Goal: Transaction & Acquisition: Download file/media

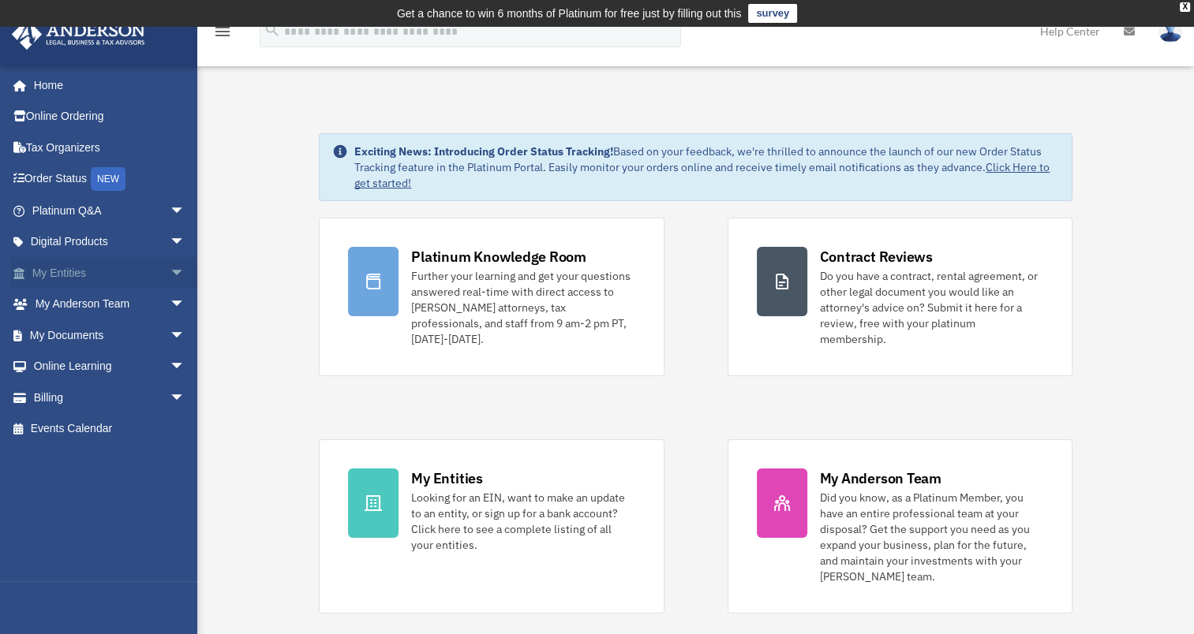
click at [170, 268] on span "arrow_drop_down" at bounding box center [186, 273] width 32 height 32
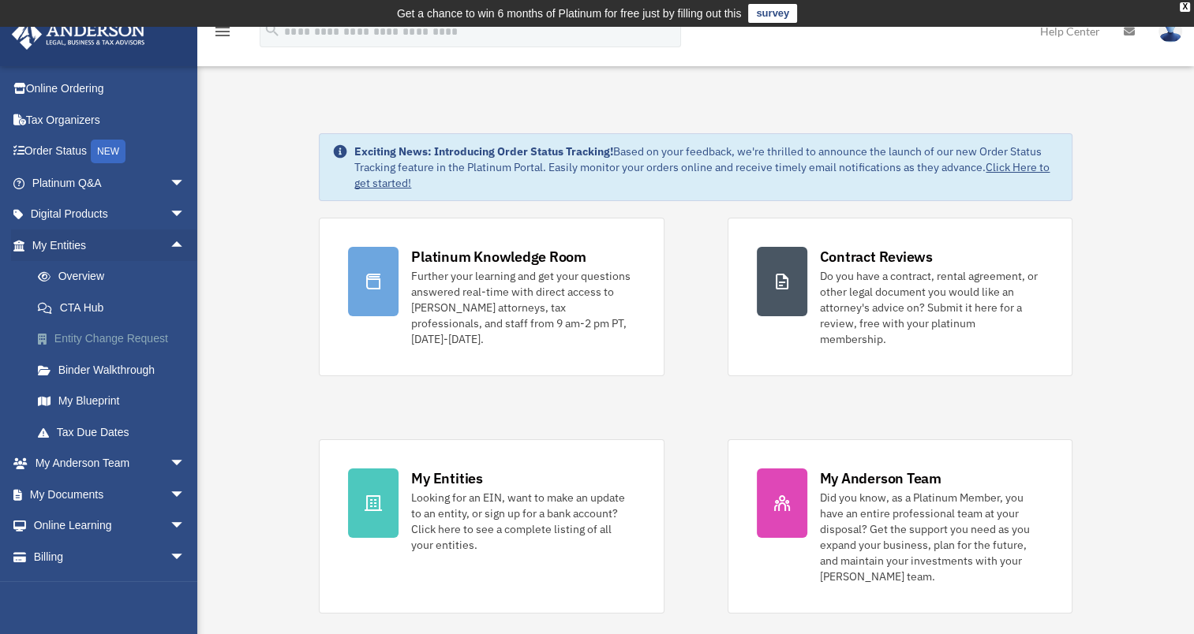
scroll to position [53, 0]
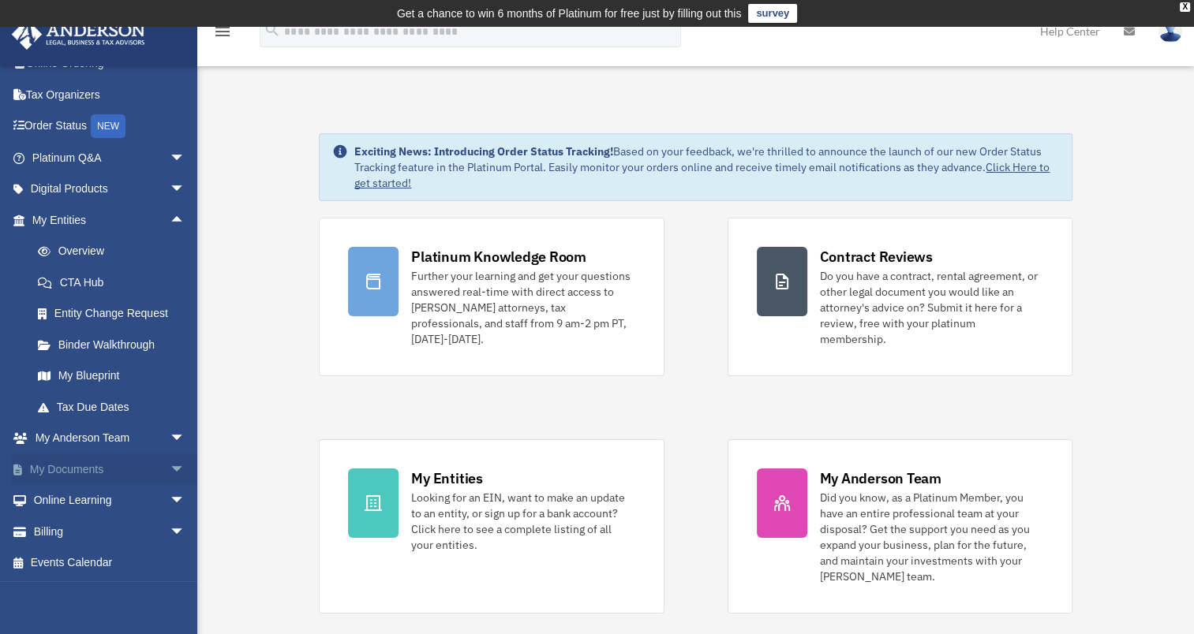
click at [170, 464] on span "arrow_drop_down" at bounding box center [186, 470] width 32 height 32
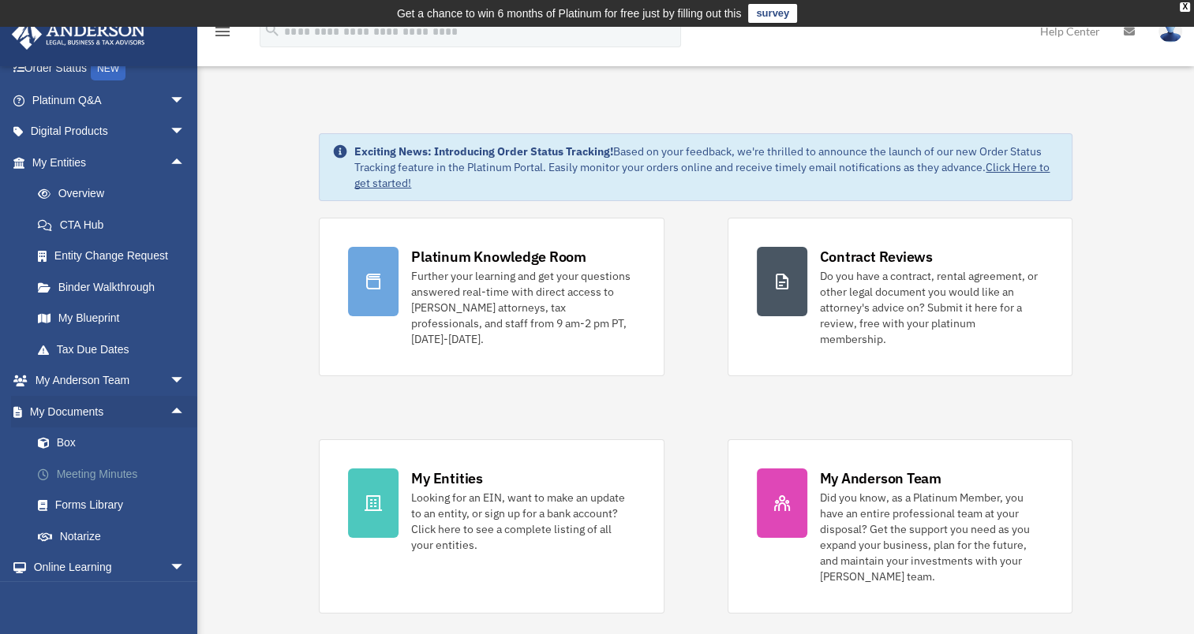
scroll to position [132, 0]
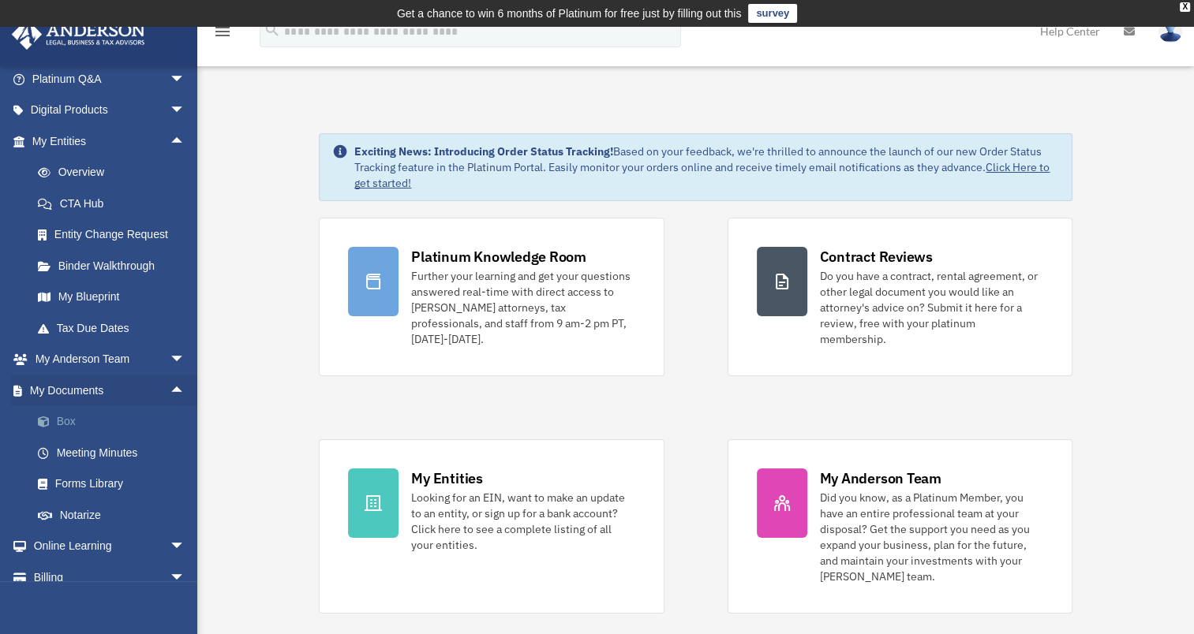
click at [69, 422] on link "Box" at bounding box center [115, 422] width 187 height 32
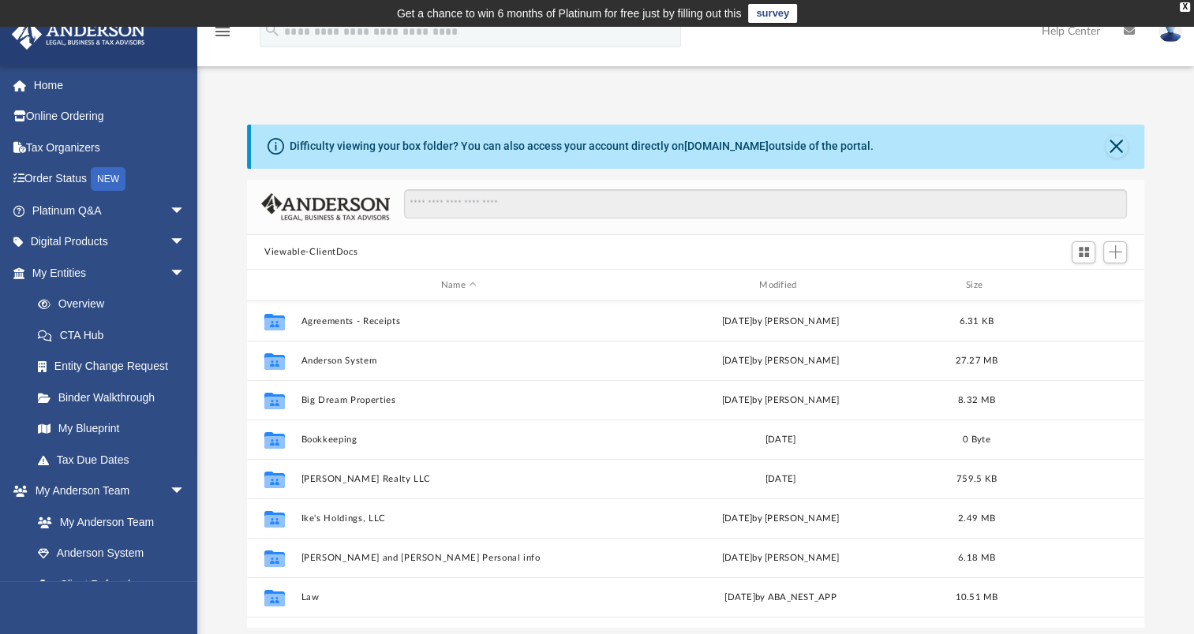
scroll to position [346, 884]
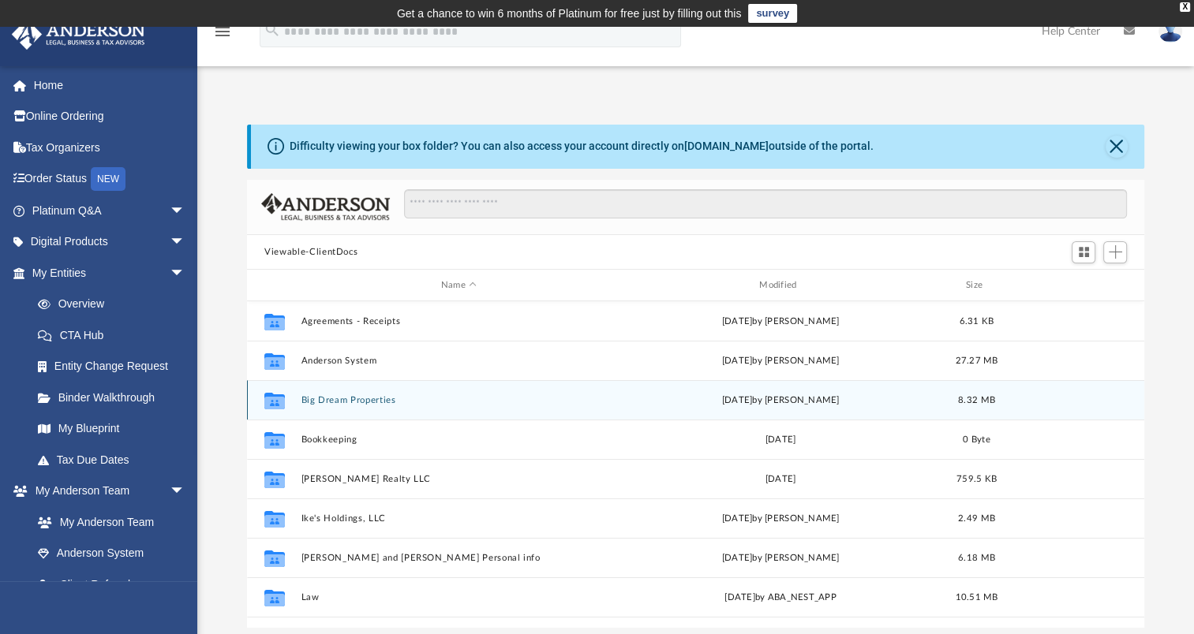
click at [374, 402] on button "Big Dream Properties" at bounding box center [458, 400] width 315 height 10
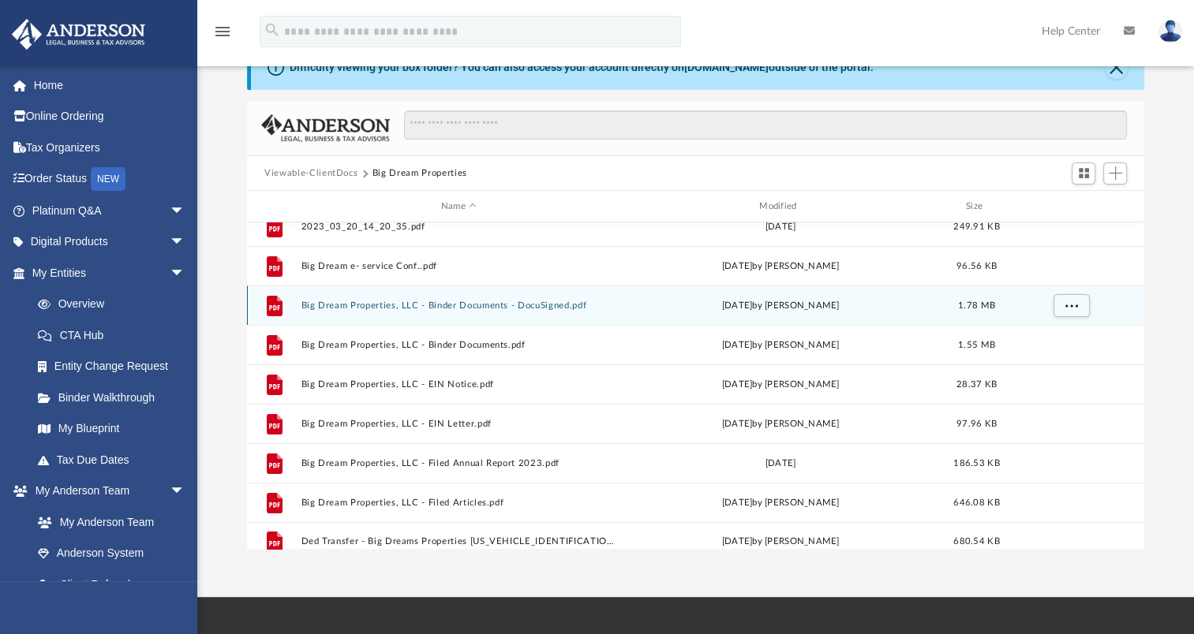
scroll to position [107, 0]
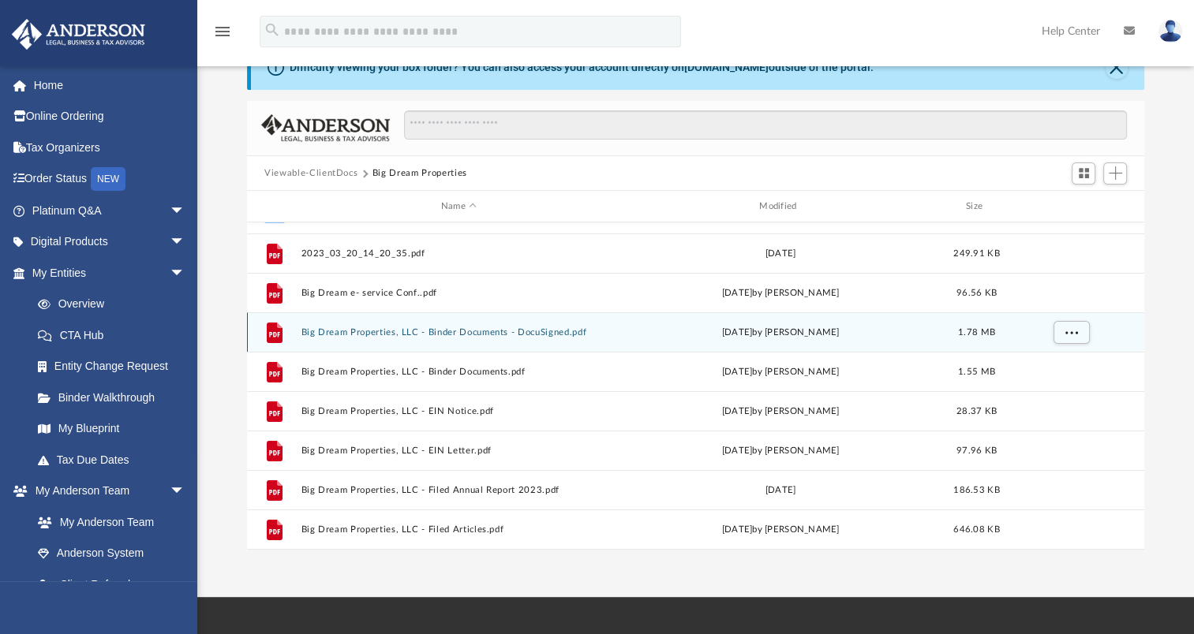
click at [559, 335] on button "Big Dream Properties, LLC - Binder Documents - DocuSigned.pdf" at bounding box center [458, 332] width 315 height 10
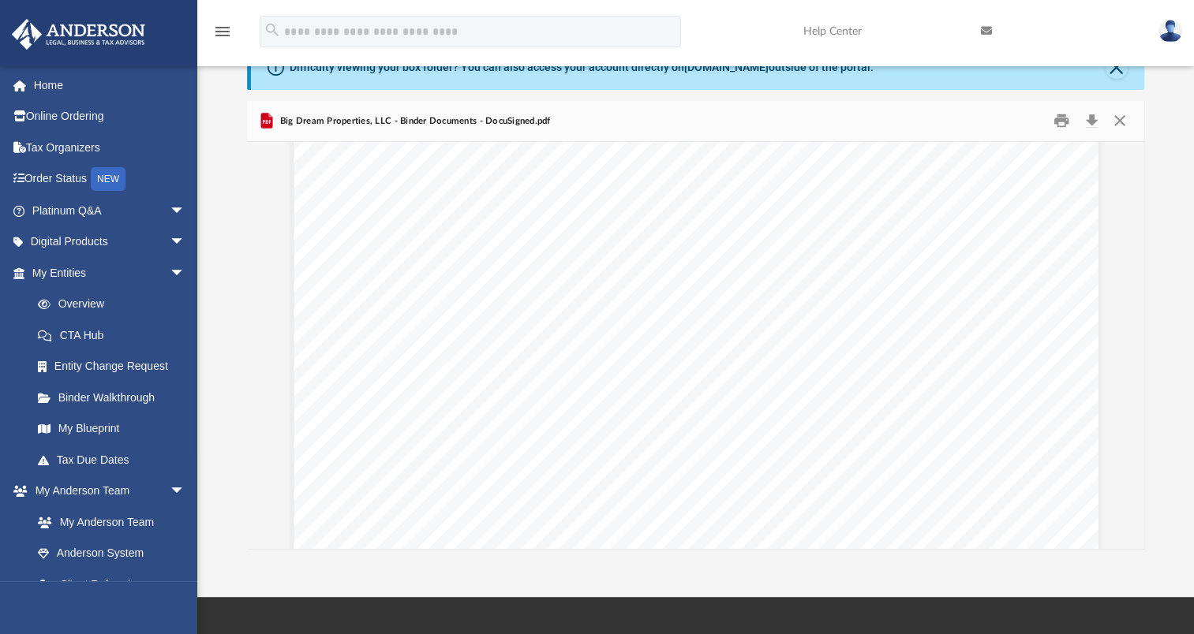
scroll to position [2525, 0]
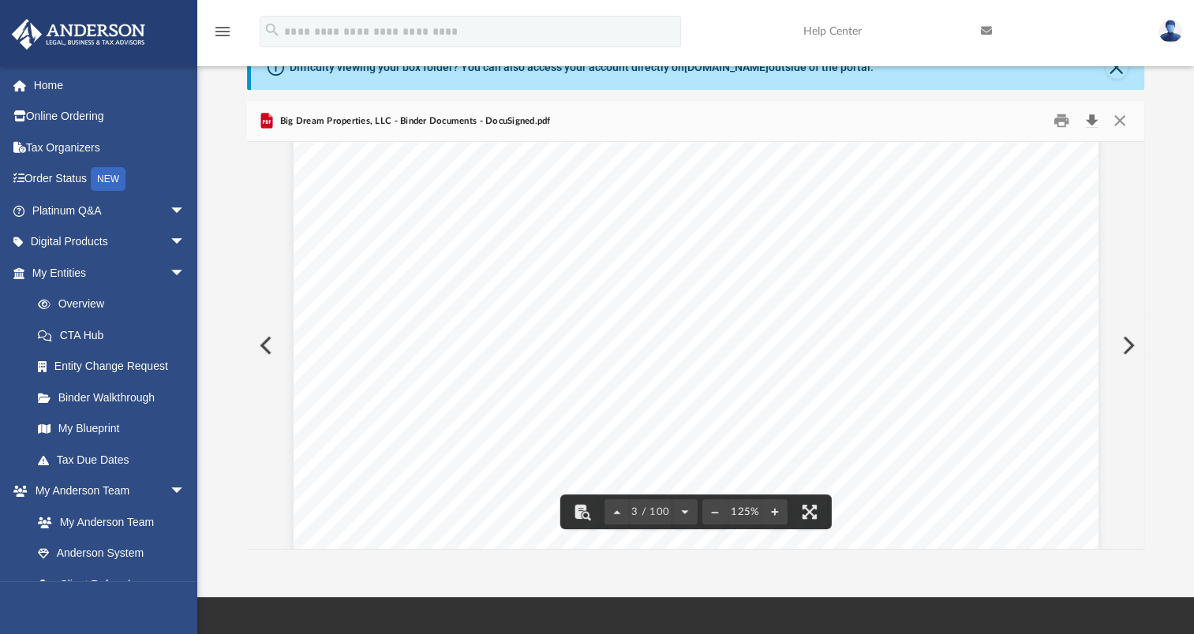
click at [1091, 122] on button "Download" at bounding box center [1091, 121] width 28 height 24
